Goal: Task Accomplishment & Management: Manage account settings

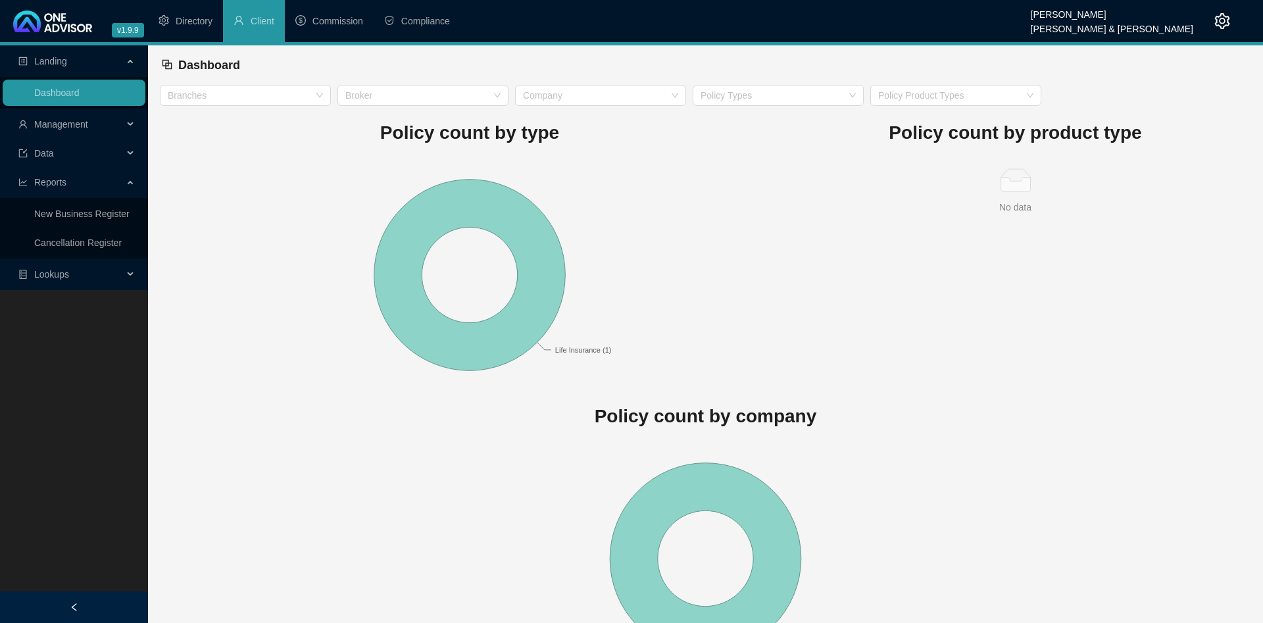
click at [64, 128] on span "Management" at bounding box center [61, 124] width 54 height 11
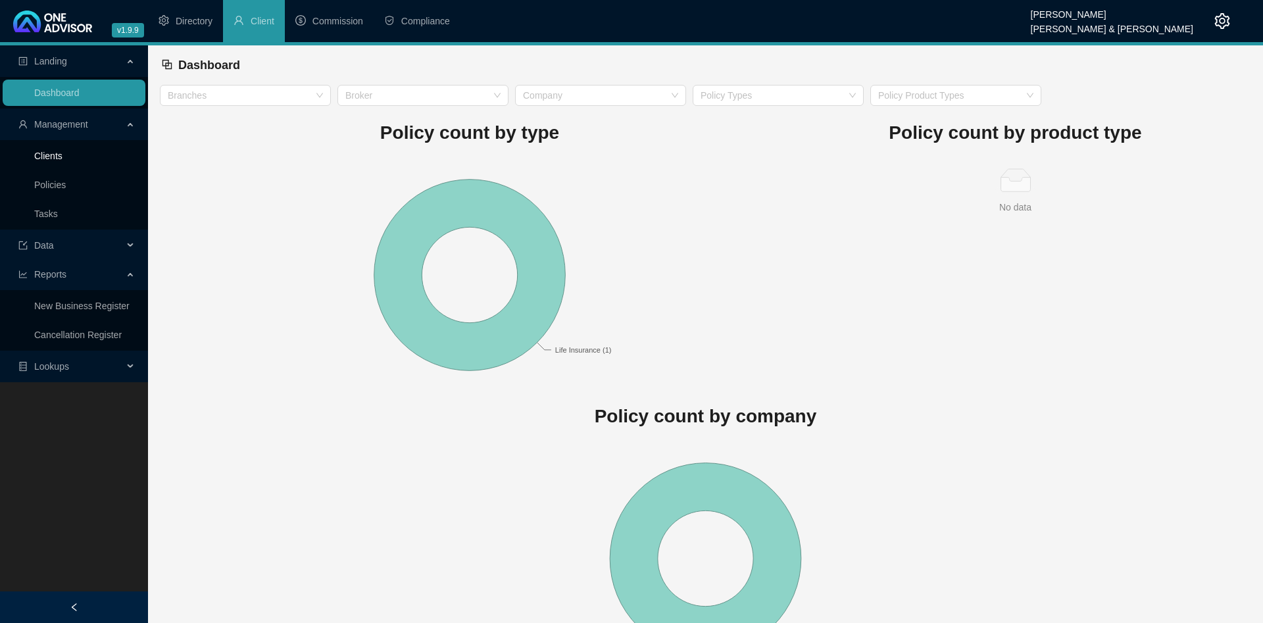
click at [63, 153] on link "Clients" at bounding box center [48, 156] width 28 height 11
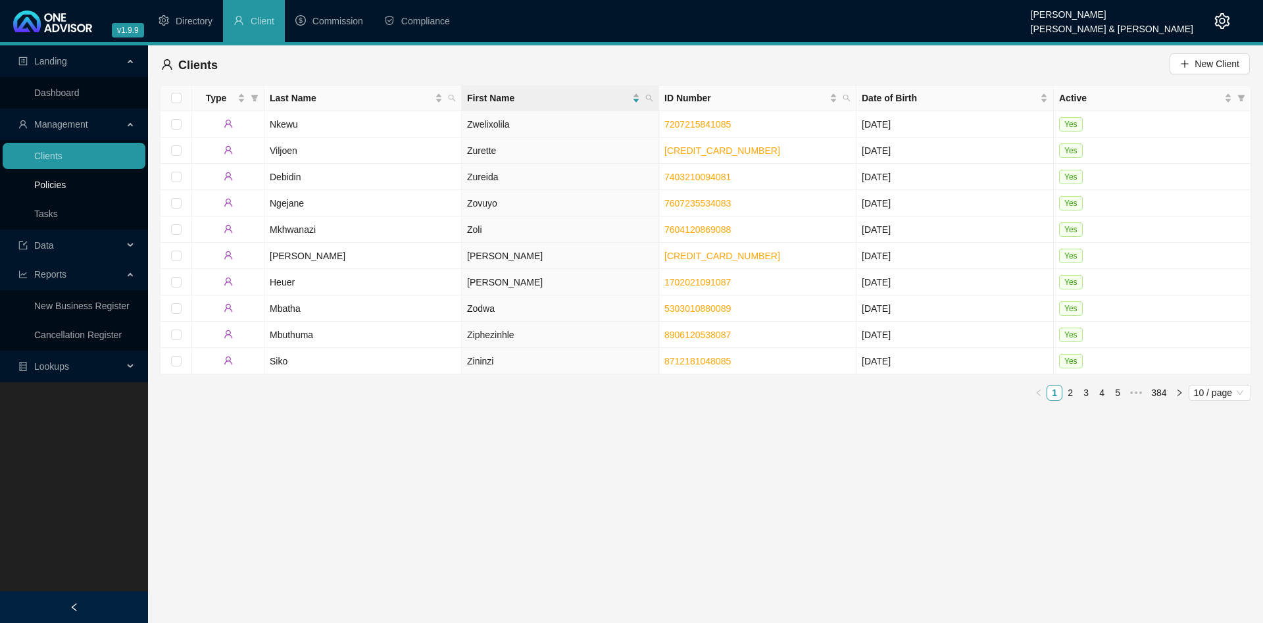
click at [58, 186] on link "Policies" at bounding box center [50, 185] width 32 height 11
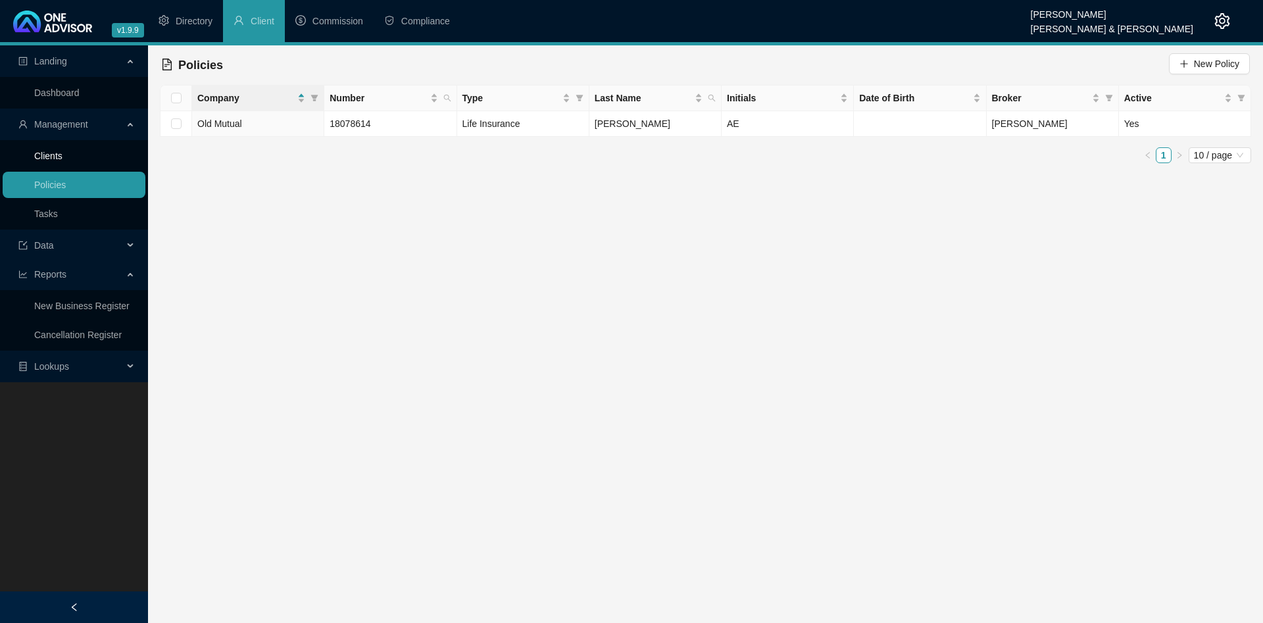
click at [63, 155] on link "Clients" at bounding box center [48, 156] width 28 height 11
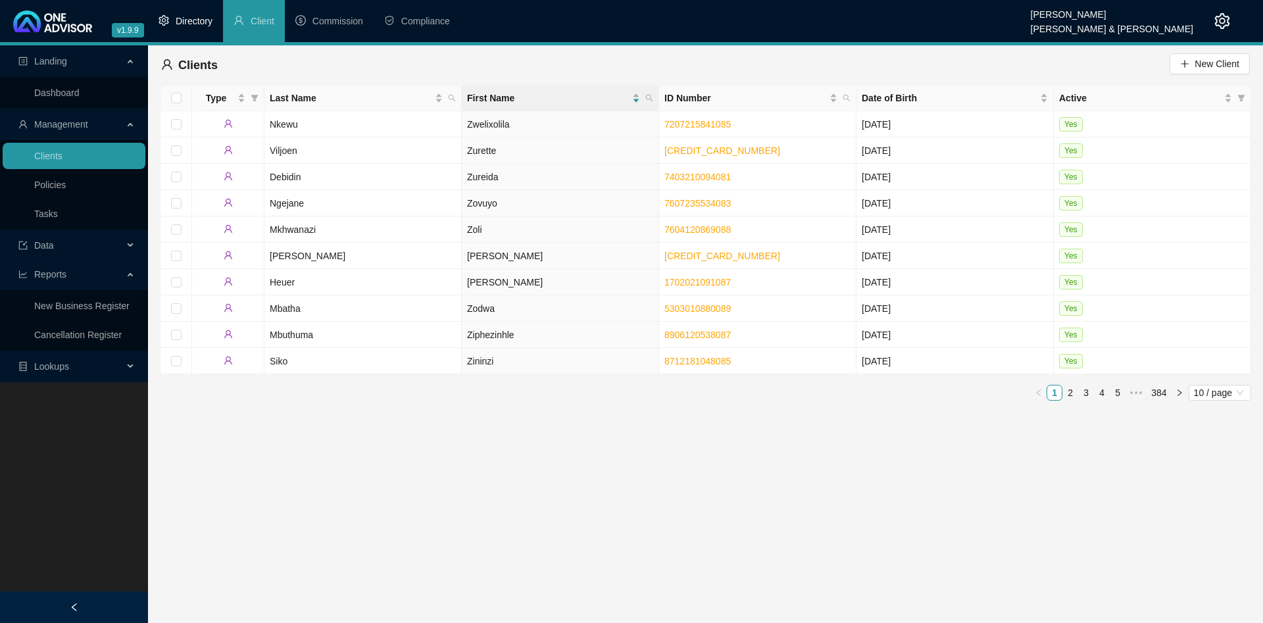
click at [196, 24] on span "Directory" at bounding box center [194, 21] width 37 height 11
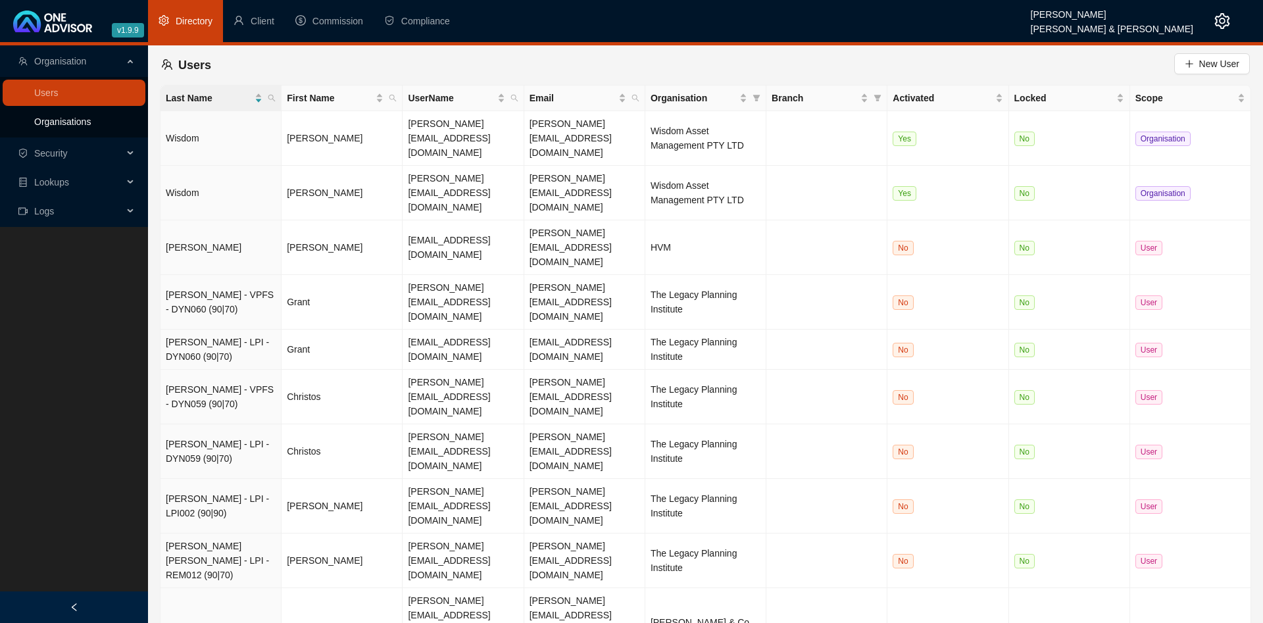
click at [91, 125] on link "Organisations" at bounding box center [62, 121] width 57 height 11
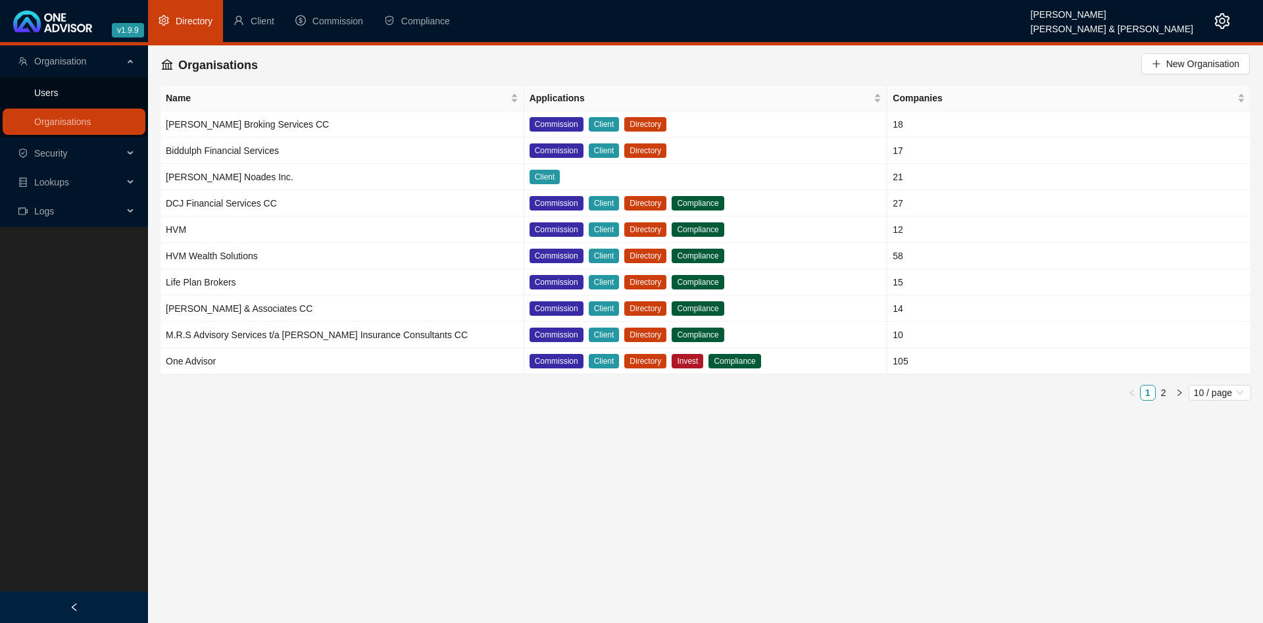
click at [59, 96] on link "Users" at bounding box center [46, 93] width 24 height 11
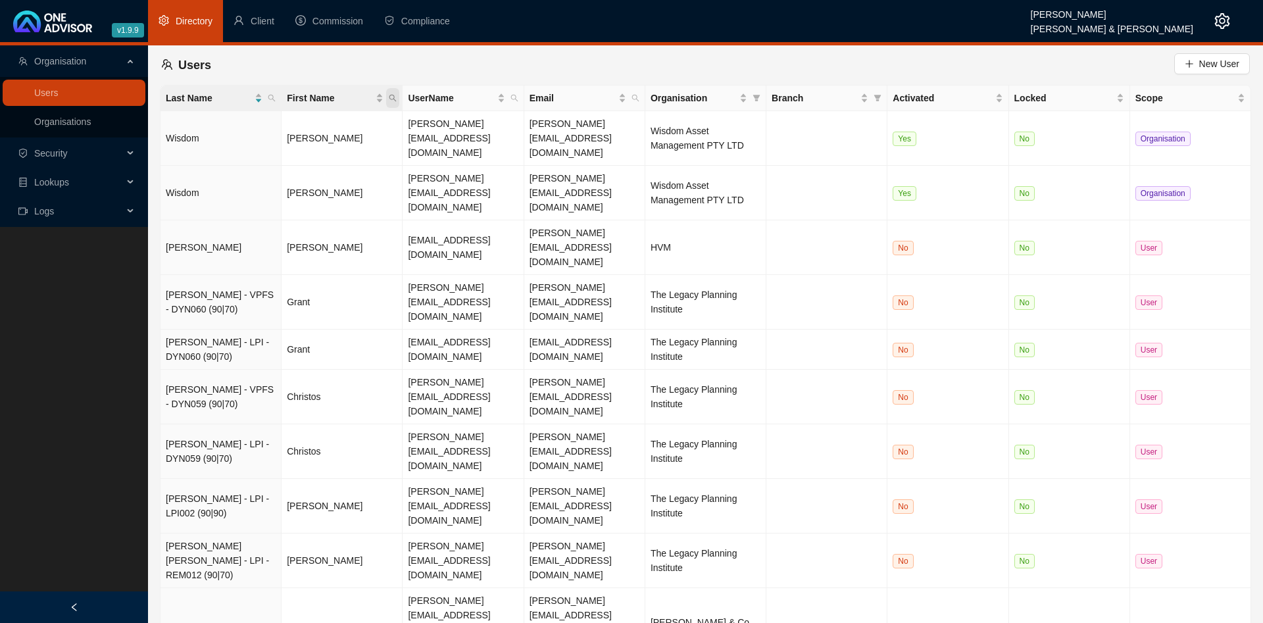
click at [389, 98] on span "First Name" at bounding box center [392, 98] width 13 height 20
click at [357, 124] on input "text" at bounding box center [332, 126] width 124 height 21
type input "bryce"
click at [306, 151] on span "Search" at bounding box center [307, 150] width 29 height 14
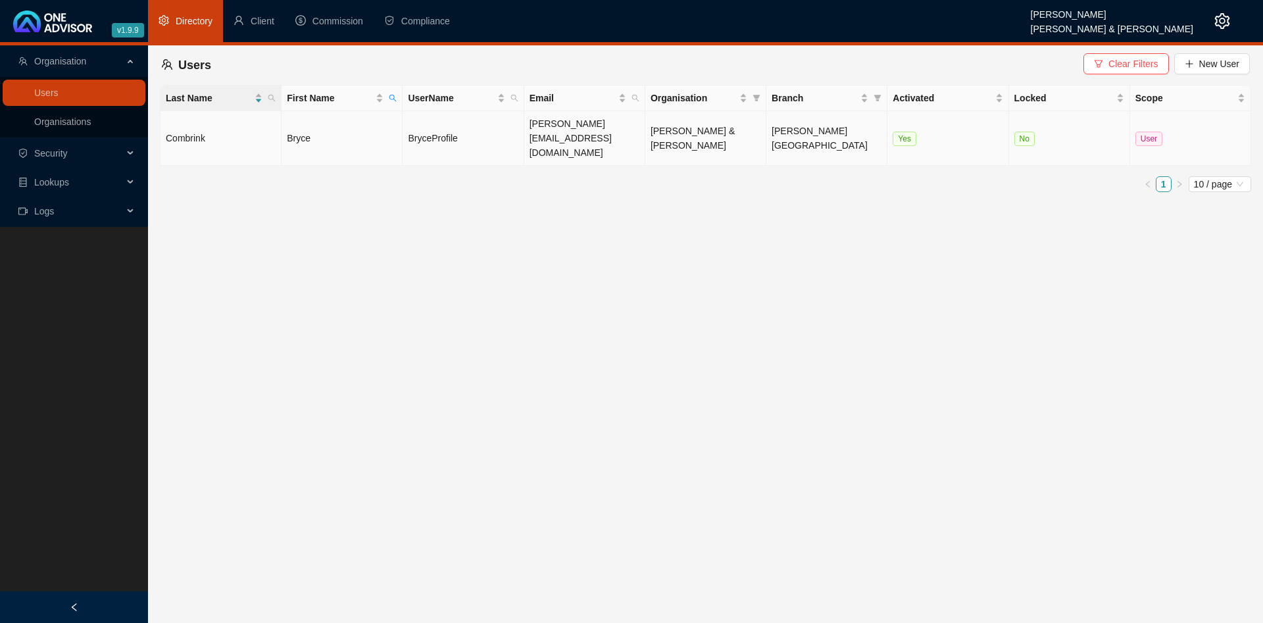
click at [332, 135] on td "Bryce" at bounding box center [342, 138] width 121 height 55
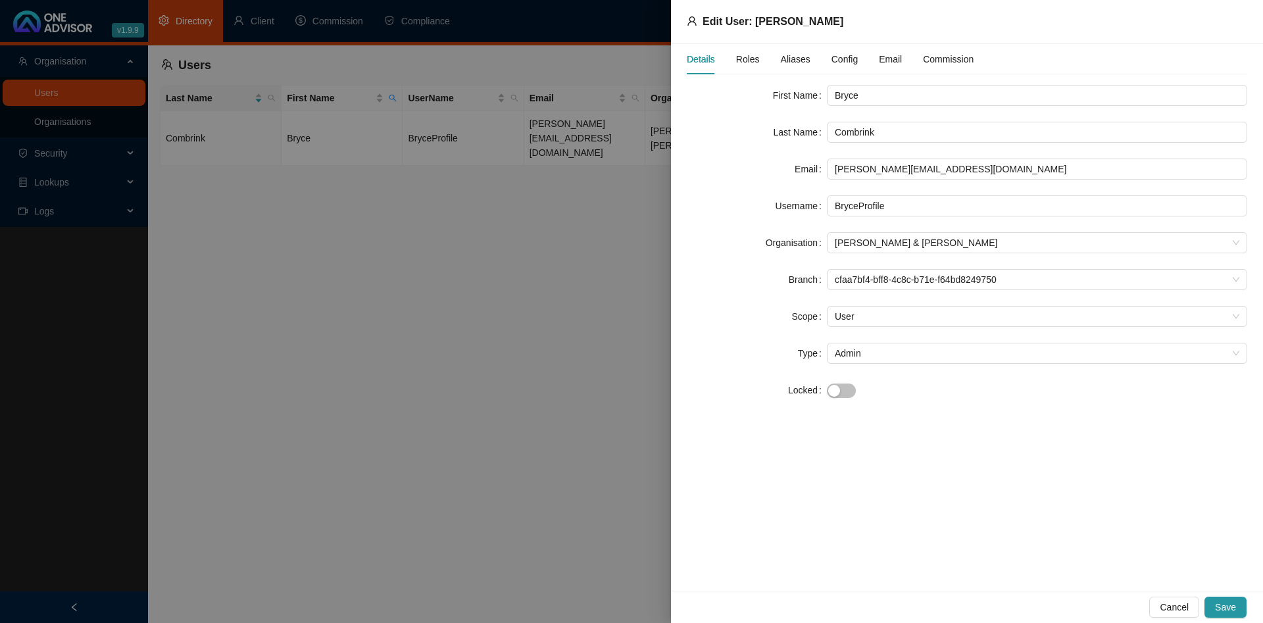
click at [748, 59] on span "Roles" at bounding box center [748, 59] width 24 height 9
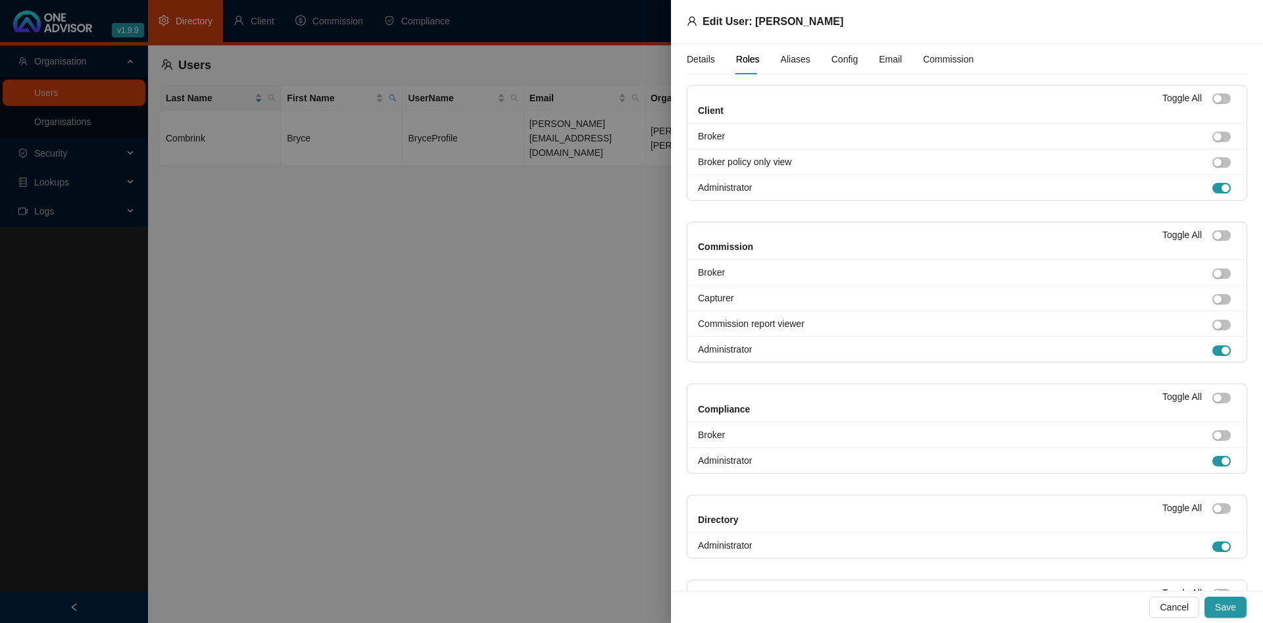
click at [832, 55] on span "Config" at bounding box center [845, 59] width 26 height 9
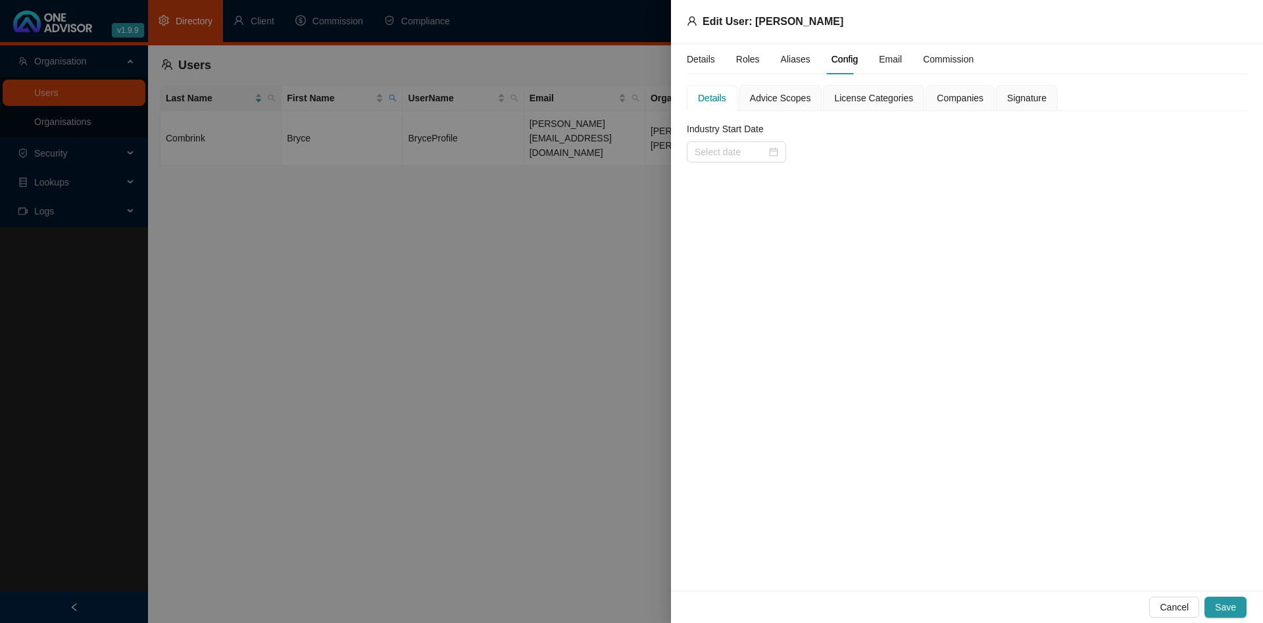
click at [795, 58] on span "Aliases" at bounding box center [796, 59] width 30 height 9
click at [755, 60] on span "Roles" at bounding box center [748, 59] width 24 height 9
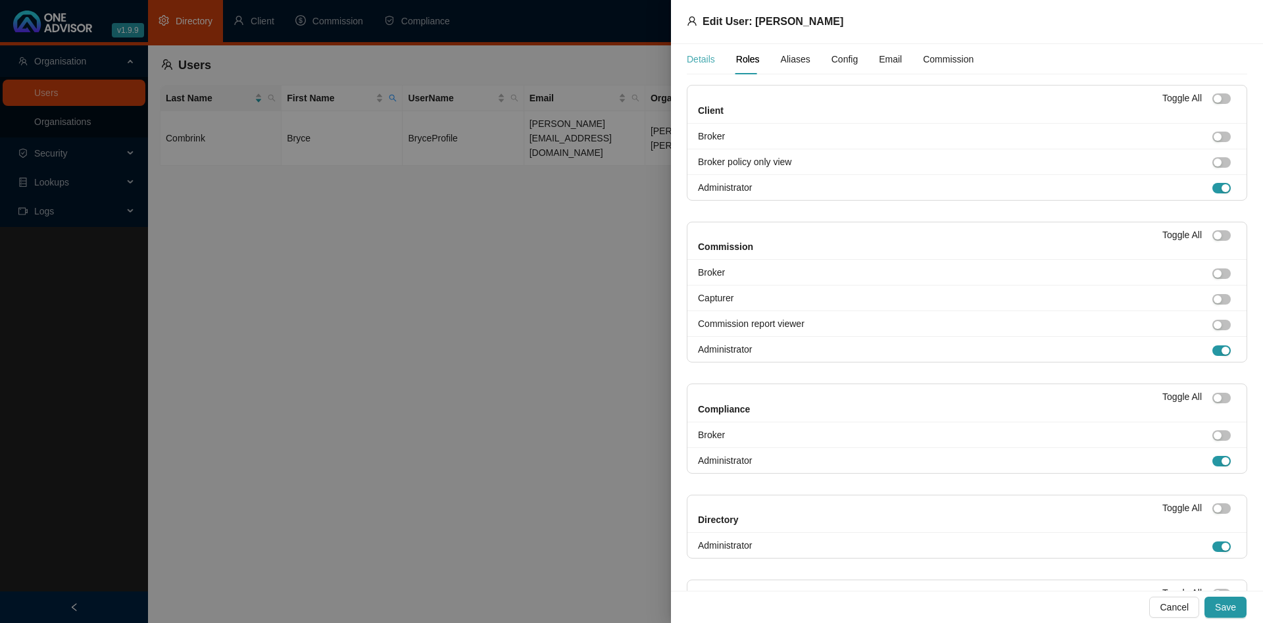
click at [714, 59] on div "Details Roles Aliases Config Email Commission" at bounding box center [830, 59] width 287 height 30
click at [701, 61] on div "Details" at bounding box center [701, 59] width 28 height 14
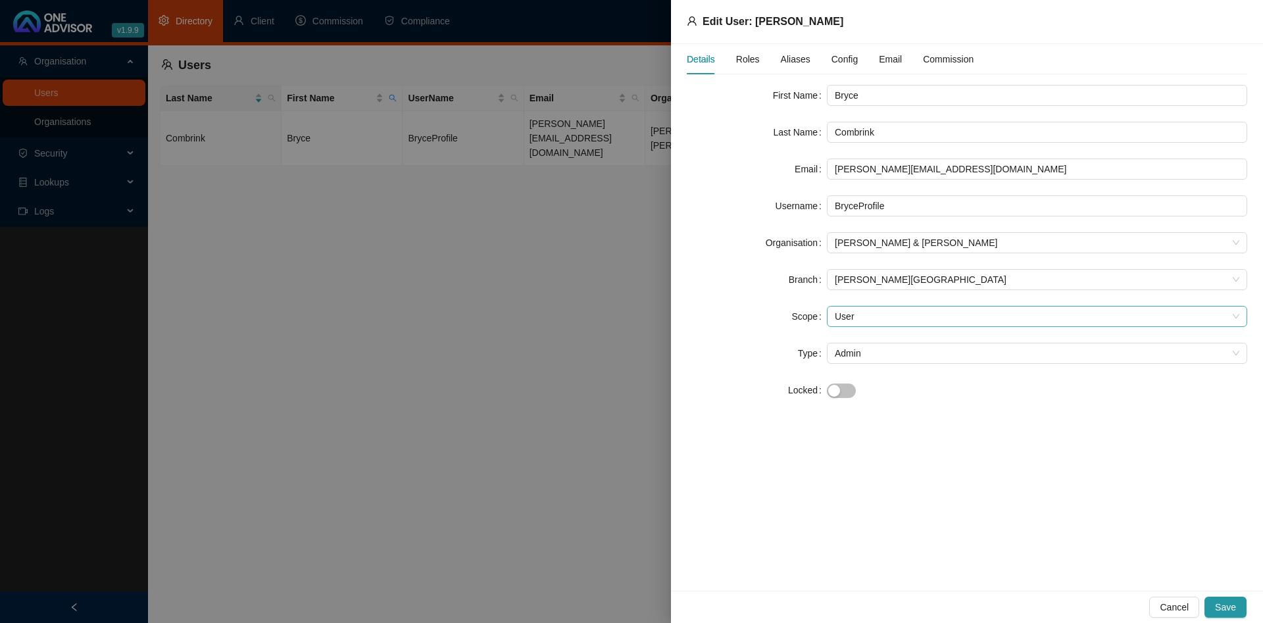
click at [901, 311] on span "User" at bounding box center [1037, 317] width 405 height 20
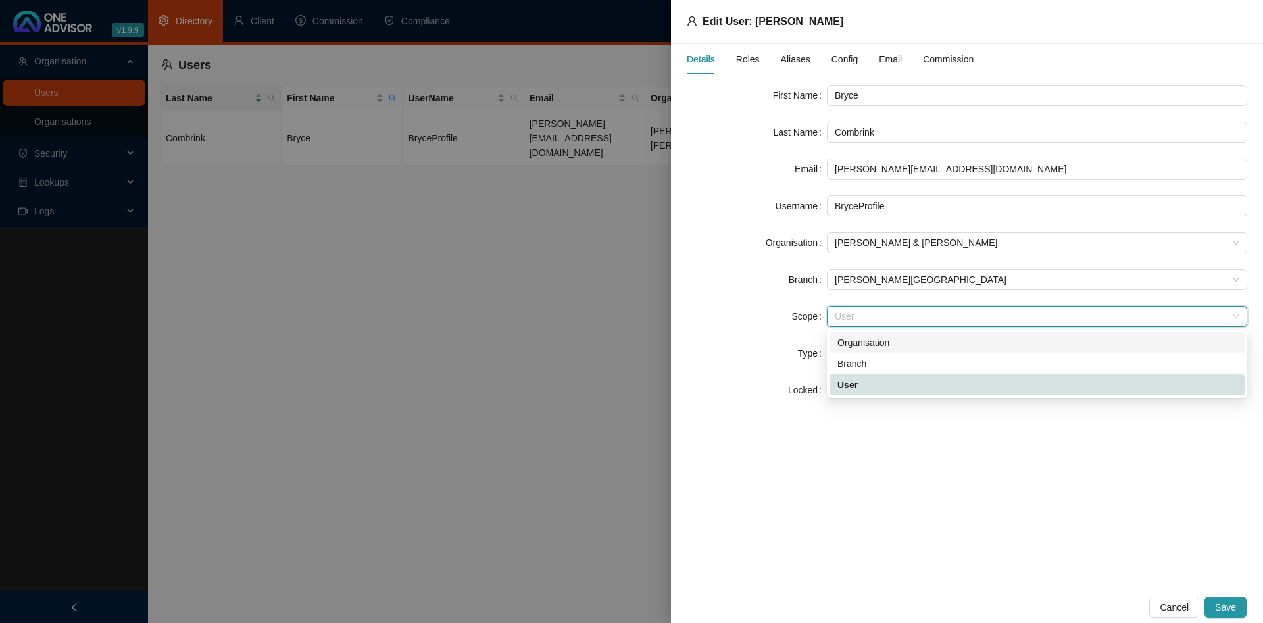
click at [888, 338] on div "Organisation" at bounding box center [1037, 343] width 399 height 14
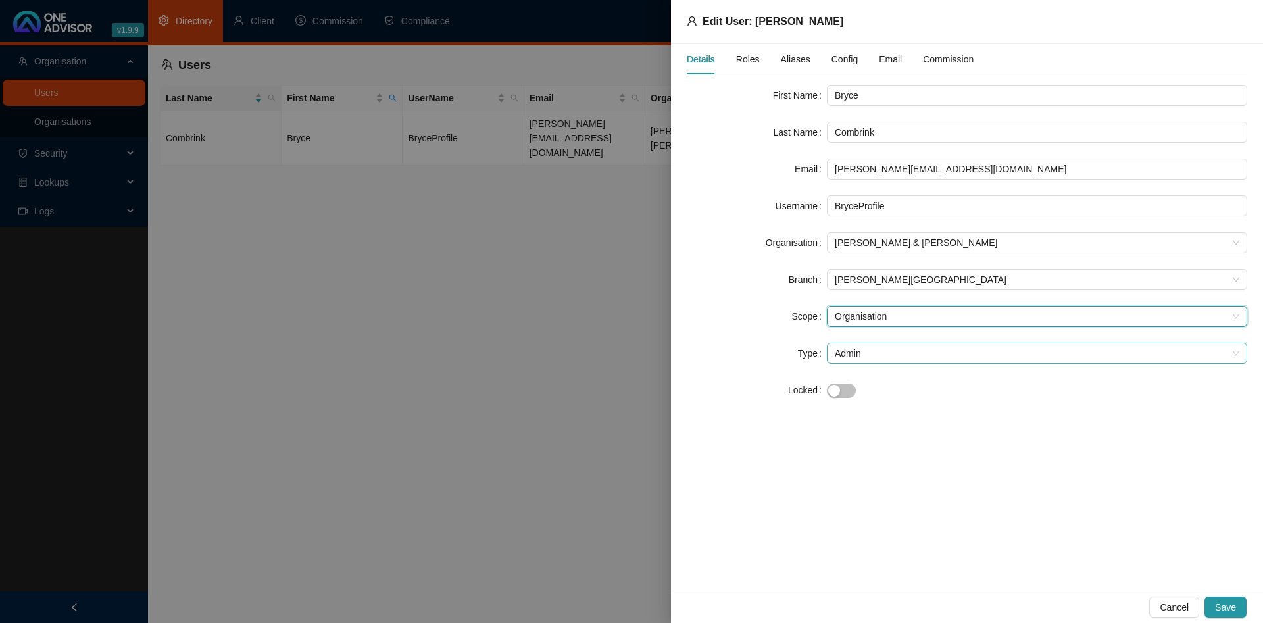
click at [873, 349] on span "Admin" at bounding box center [1037, 353] width 405 height 20
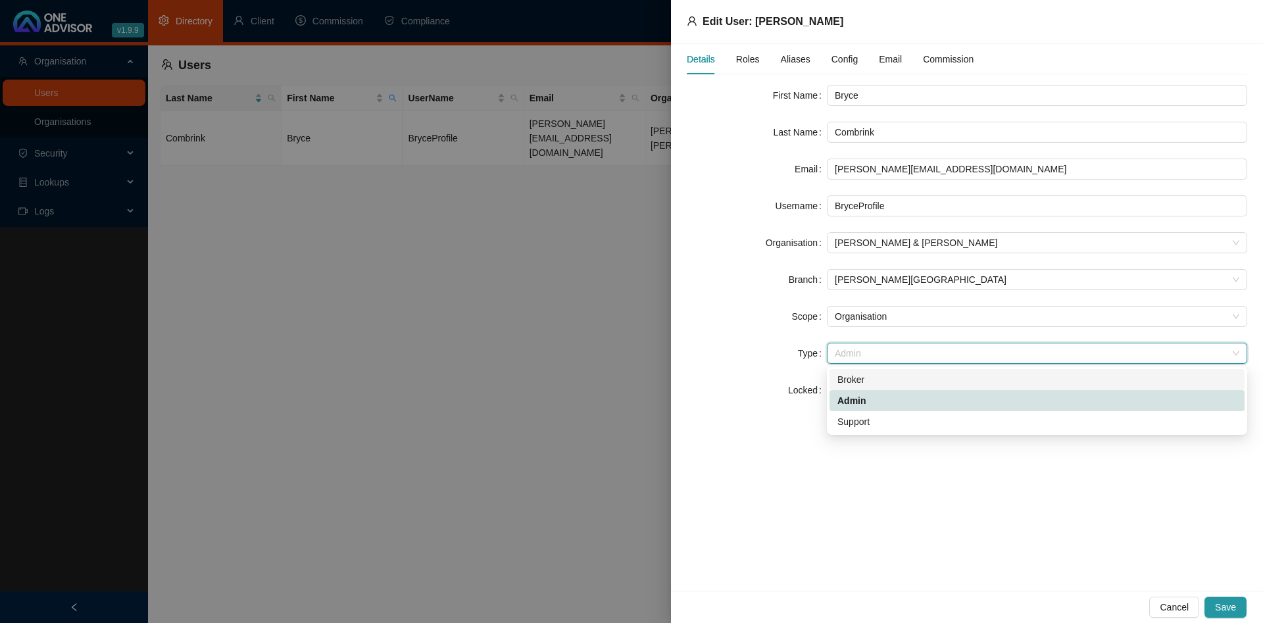
click at [867, 376] on div "Broker" at bounding box center [1037, 379] width 399 height 14
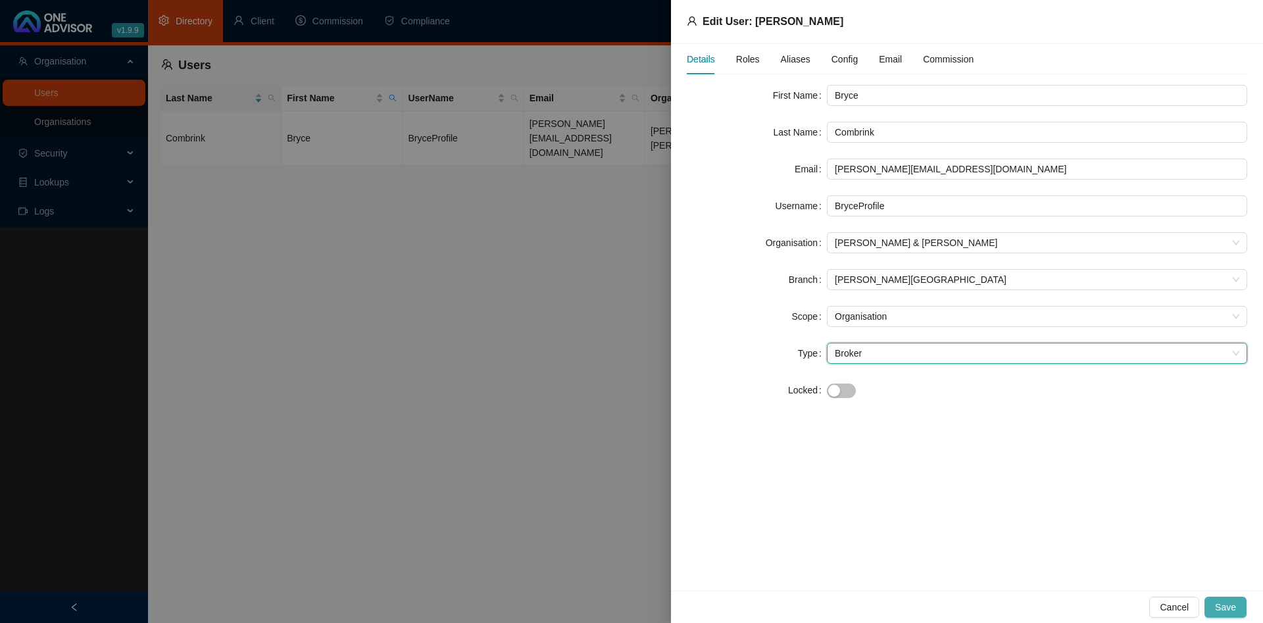
click at [1218, 605] on span "Save" at bounding box center [1225, 607] width 21 height 14
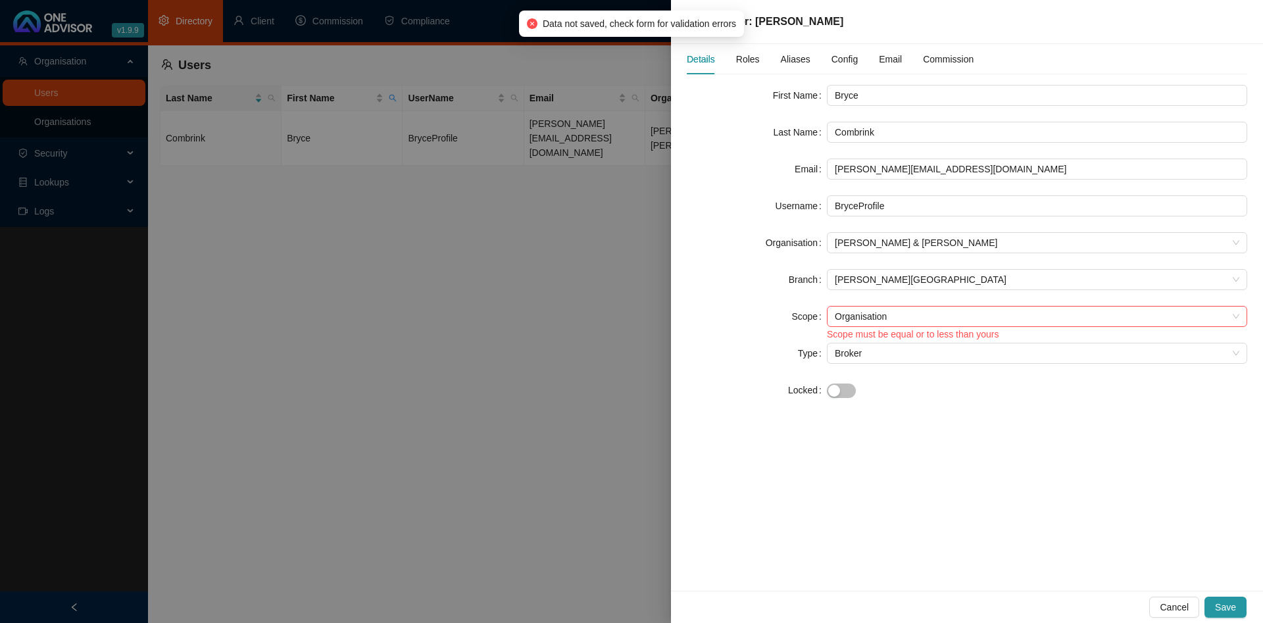
click at [516, 220] on div at bounding box center [631, 311] width 1263 height 623
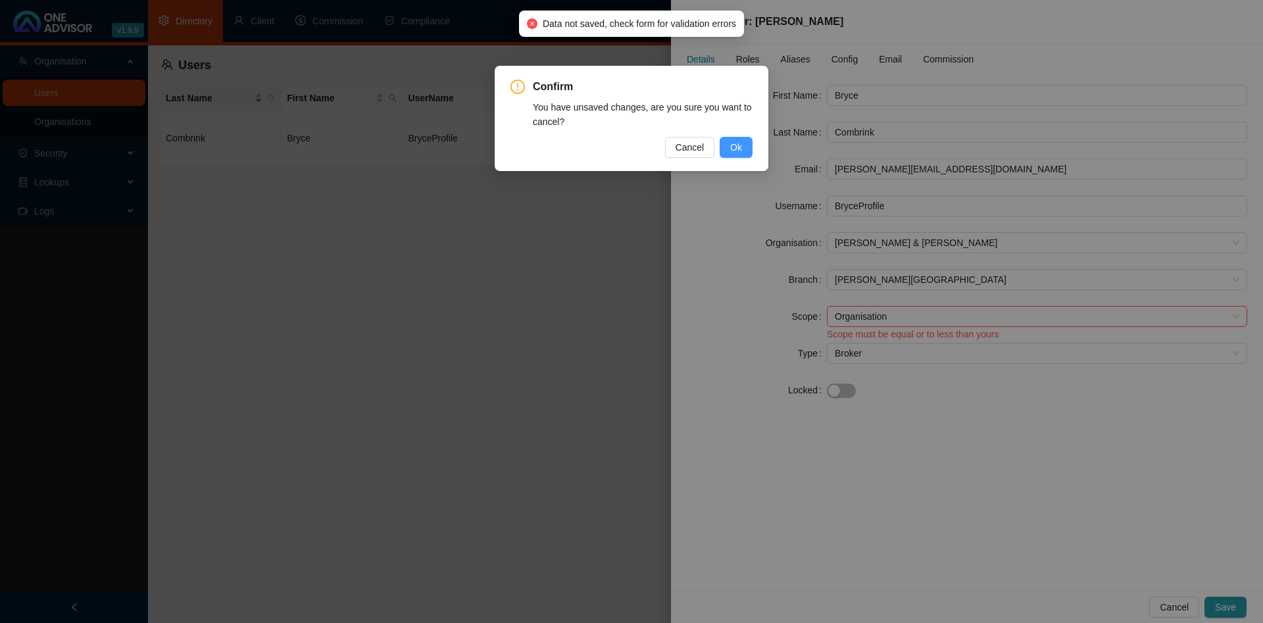
click at [745, 153] on button "Ok" at bounding box center [736, 147] width 33 height 21
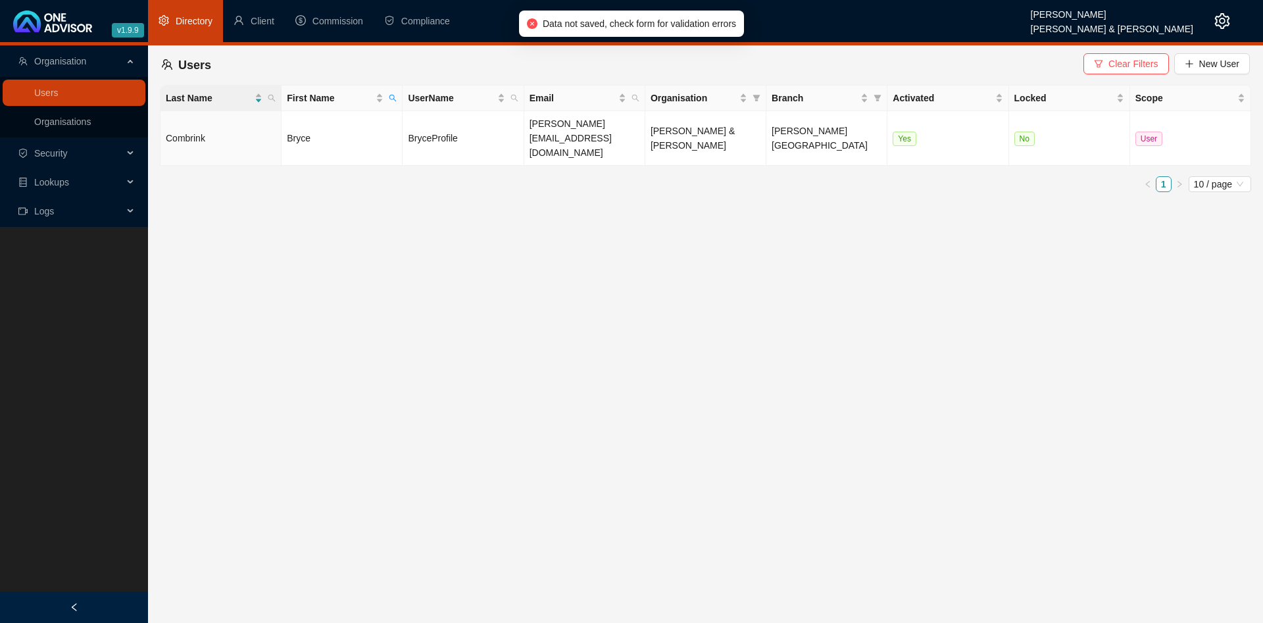
click at [661, 256] on main "Organisation Users Organisations Security Lookups Logs Users Clear Filters New …" at bounding box center [631, 334] width 1263 height 578
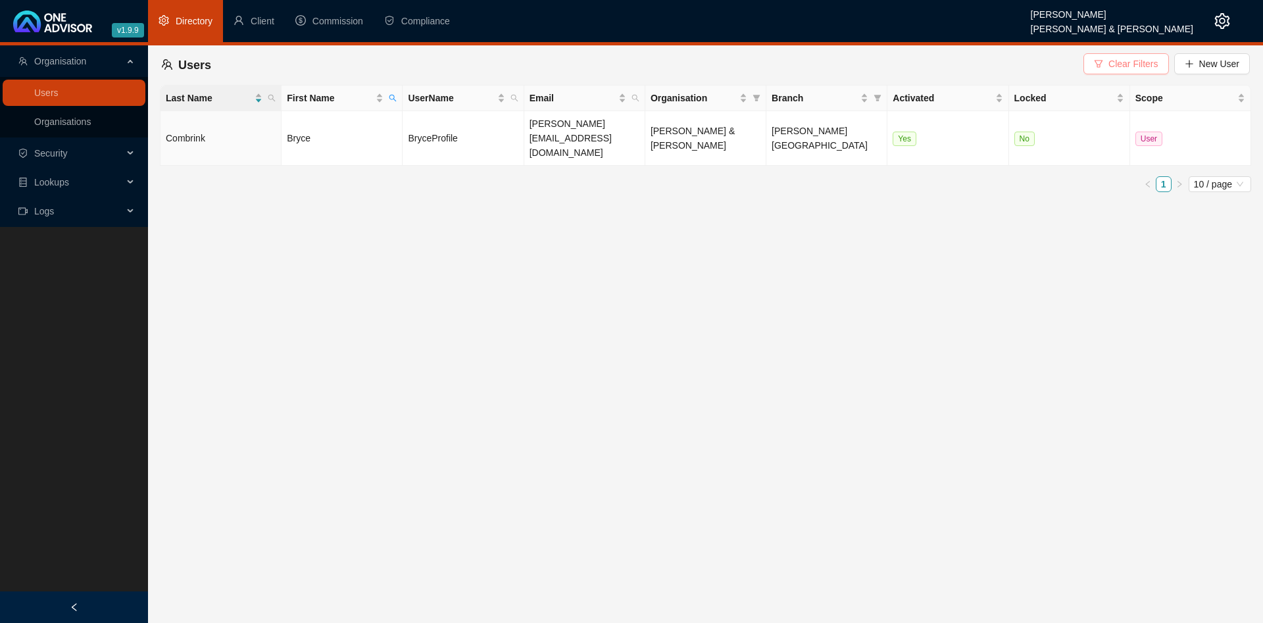
click at [1101, 68] on icon "filter" at bounding box center [1098, 63] width 9 height 9
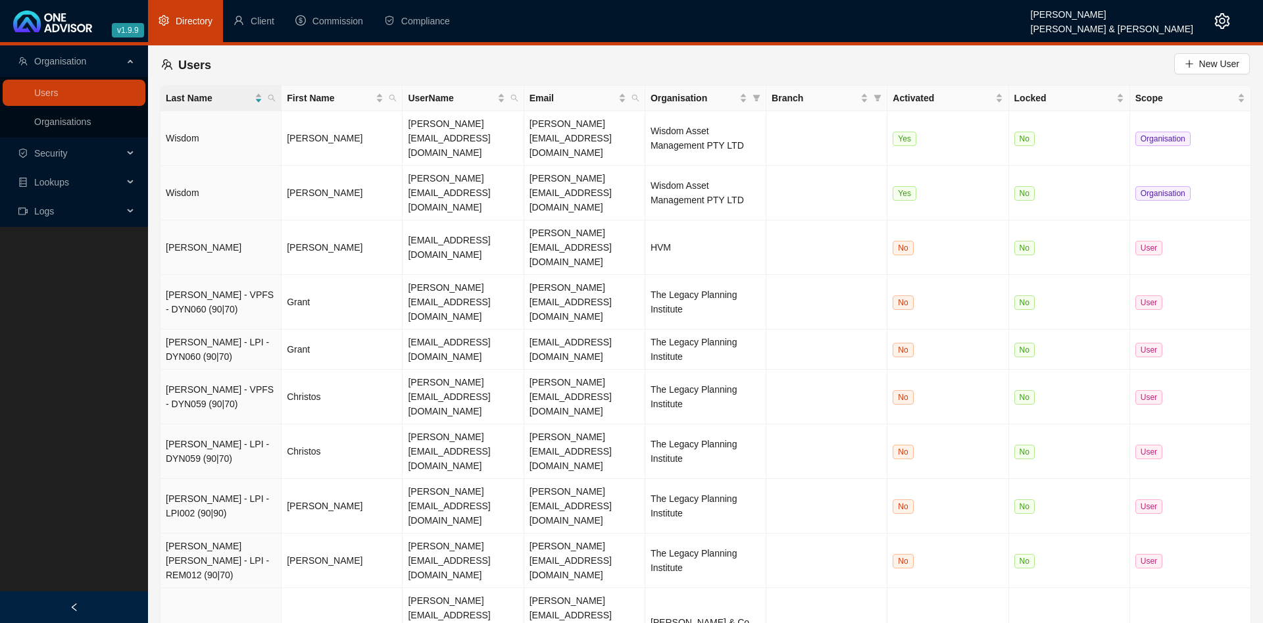
click at [55, 152] on span "Security" at bounding box center [51, 153] width 34 height 11
click at [266, 24] on span "Client" at bounding box center [263, 21] width 24 height 11
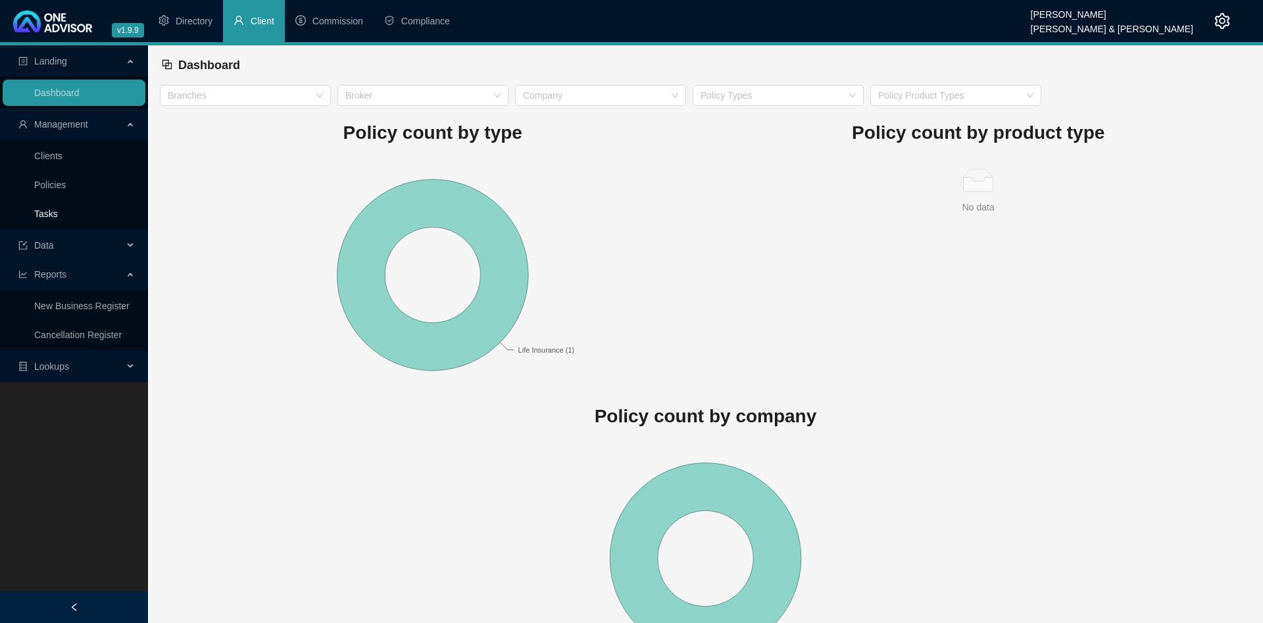
click at [58, 214] on link "Tasks" at bounding box center [46, 214] width 24 height 11
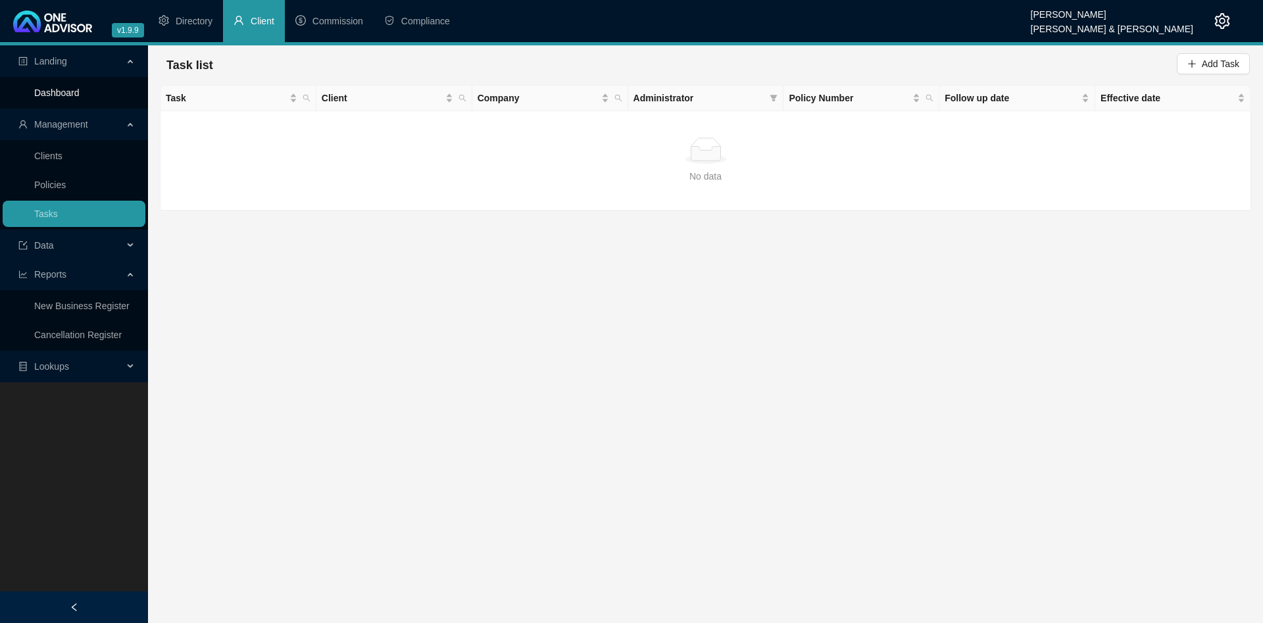
click at [80, 94] on link "Dashboard" at bounding box center [56, 93] width 45 height 11
